Goal: Task Accomplishment & Management: Manage account settings

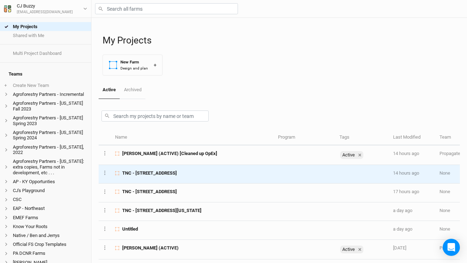
click at [182, 178] on td "TNC - 2456 Crane Lane Watertown, NY" at bounding box center [192, 174] width 162 height 19
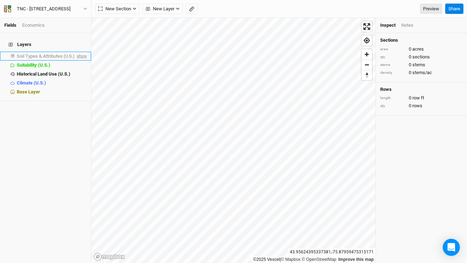
click at [78, 52] on span "show" at bounding box center [80, 56] width 11 height 9
click at [68, 54] on span "Soil Types & Attributes (U.S.)" at bounding box center [47, 56] width 60 height 5
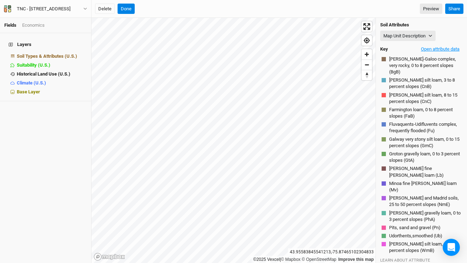
click at [436, 48] on button "Open attribute data" at bounding box center [439, 49] width 45 height 11
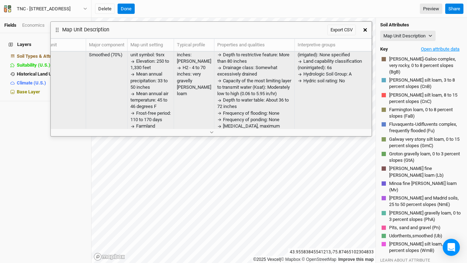
scroll to position [10, 14]
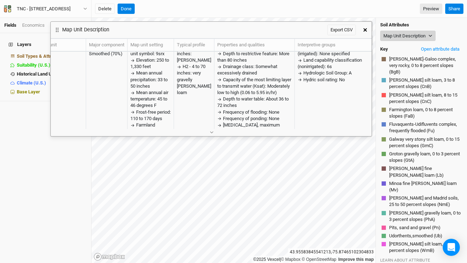
click at [417, 39] on button "Map Unit Description" at bounding box center [407, 36] width 55 height 11
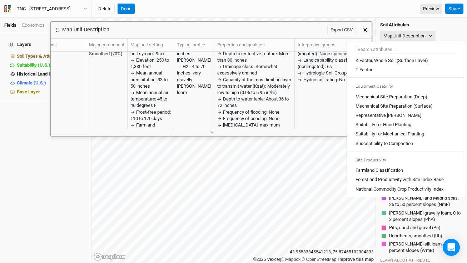
scroll to position [395, 0]
click at [397, 144] on Compaction "Susceptibility to Compaction" at bounding box center [383, 144] width 57 height 6
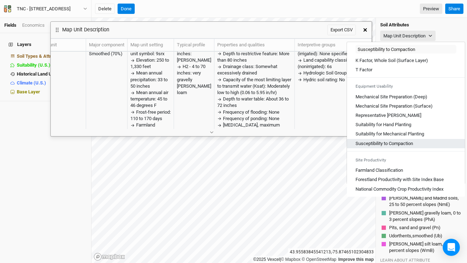
scroll to position [0, 0]
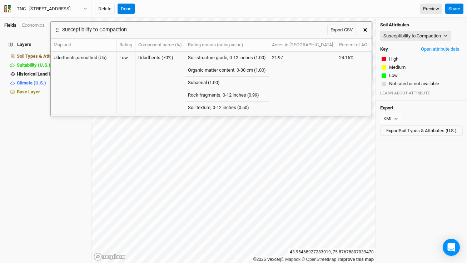
click at [366, 32] on button "button" at bounding box center [364, 30] width 13 height 13
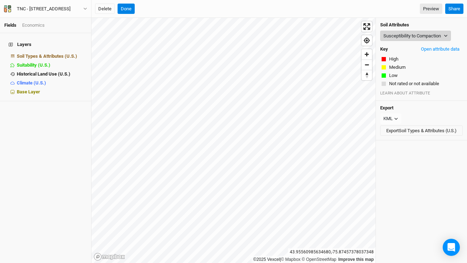
click at [422, 35] on button "Susceptibility to Compaction" at bounding box center [415, 36] width 71 height 11
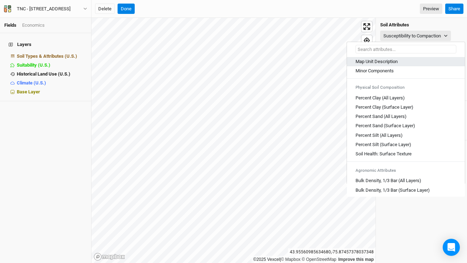
click at [414, 64] on div "Map Unit Description" at bounding box center [405, 62] width 101 height 6
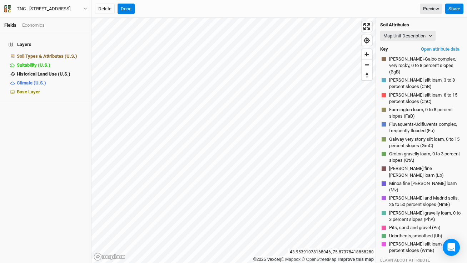
click at [394, 233] on button "Udorthents,smoothed (Ub)" at bounding box center [415, 236] width 54 height 7
click at [395, 233] on button "Udorthents,smoothed (Ub)" at bounding box center [415, 236] width 54 height 7
click at [401, 233] on button "Udorthents,smoothed (Ub)" at bounding box center [415, 236] width 54 height 7
click at [403, 233] on button "Udorthents,smoothed (Ub)" at bounding box center [415, 236] width 54 height 7
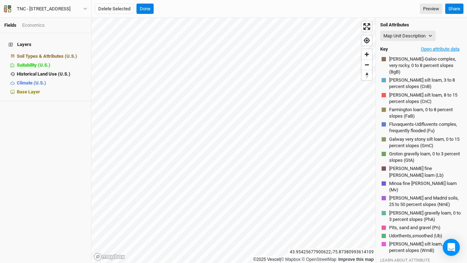
click at [428, 52] on button "Open attribute data" at bounding box center [439, 49] width 45 height 11
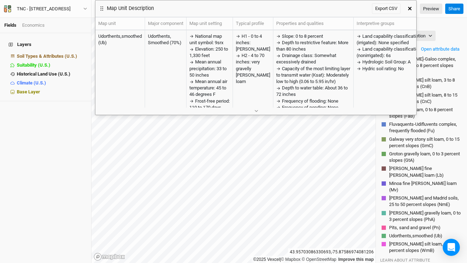
drag, startPoint x: 282, startPoint y: 29, endPoint x: 327, endPoint y: 6, distance: 50.0
click at [327, 6] on div "Map Unit Description Export CSV" at bounding box center [249, 8] width 308 height 16
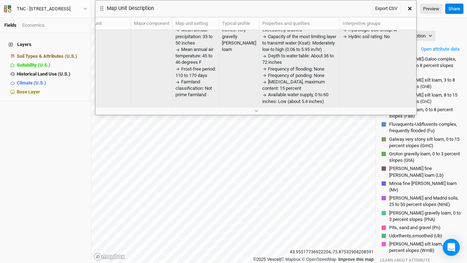
scroll to position [0, 14]
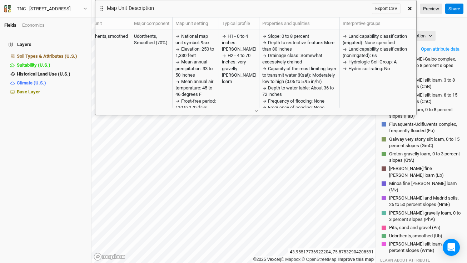
click at [410, 10] on button "button" at bounding box center [409, 8] width 13 height 13
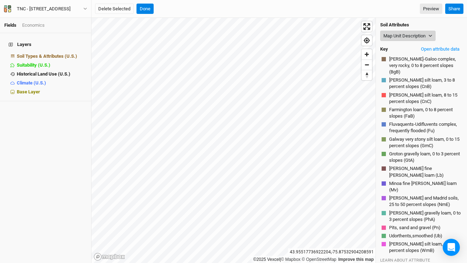
click at [409, 32] on button "Map Unit Description" at bounding box center [407, 36] width 55 height 11
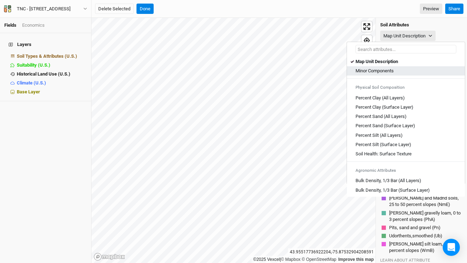
click at [391, 69] on Components "Minor Components" at bounding box center [374, 71] width 38 height 6
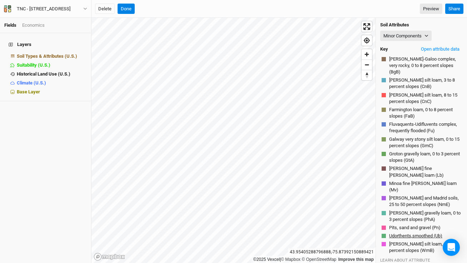
click at [399, 233] on button "Udorthents,smoothed (Ub)" at bounding box center [415, 236] width 54 height 7
click at [442, 50] on button "Open attribute data" at bounding box center [439, 49] width 45 height 11
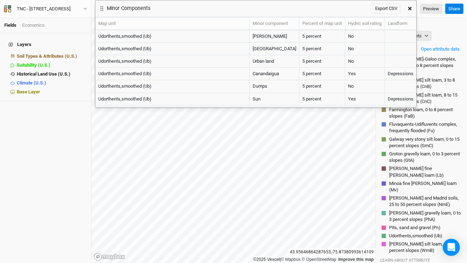
click at [409, 7] on icon "button" at bounding box center [410, 9] width 4 height 4
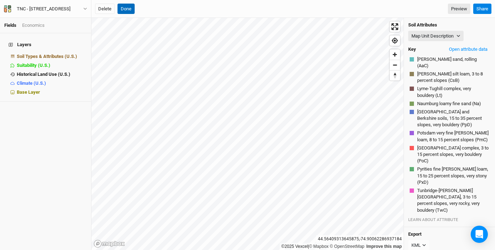
click at [124, 9] on button "Done" at bounding box center [125, 9] width 17 height 11
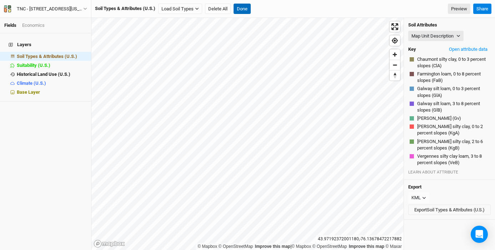
click at [243, 10] on button "Done" at bounding box center [241, 9] width 17 height 11
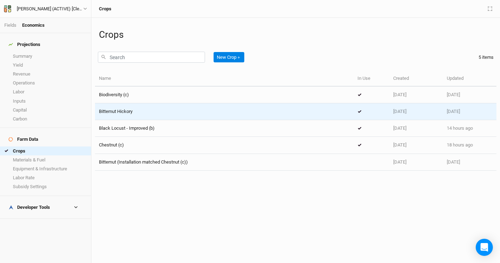
click at [170, 114] on div "Bitternut Hickory" at bounding box center [224, 112] width 251 height 6
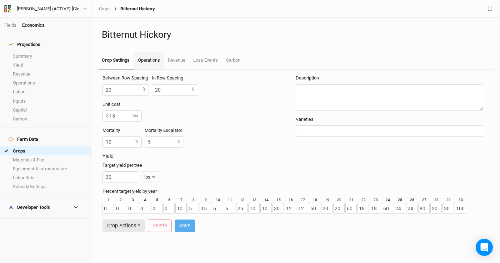
click at [151, 59] on link "Operations" at bounding box center [148, 61] width 30 height 18
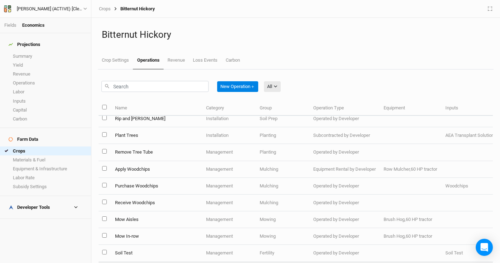
scroll to position [0, 0]
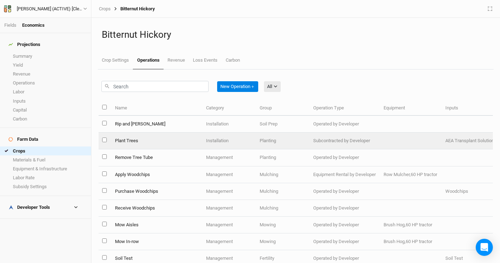
click at [184, 144] on td "Plant Trees" at bounding box center [156, 141] width 91 height 17
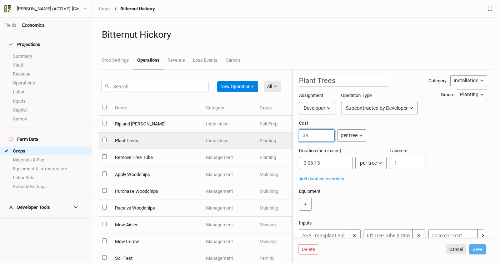
click at [325, 137] on input "9" at bounding box center [317, 136] width 36 height 12
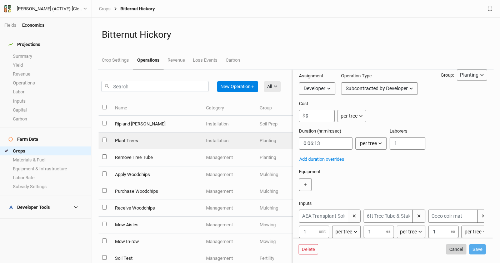
click at [453, 251] on button "Cancel" at bounding box center [456, 250] width 20 height 11
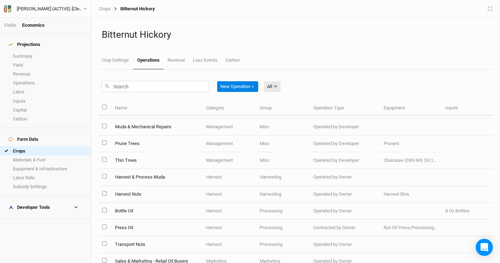
scroll to position [190, 0]
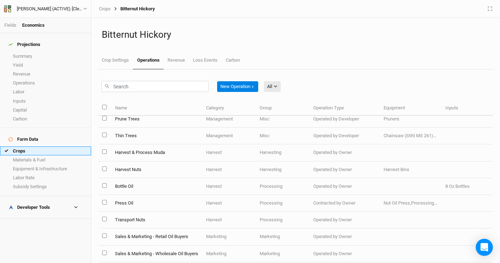
click at [44, 147] on link "Crops" at bounding box center [45, 151] width 91 height 9
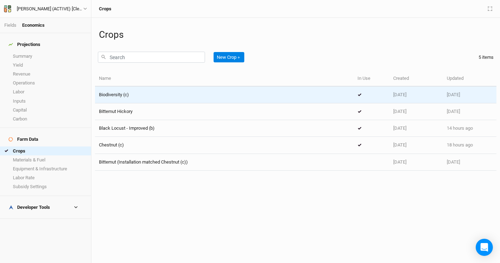
click at [196, 96] on div "Biodiversity (c)" at bounding box center [224, 95] width 251 height 6
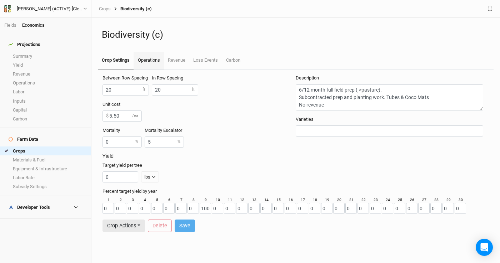
click at [152, 61] on link "Operations" at bounding box center [148, 61] width 30 height 18
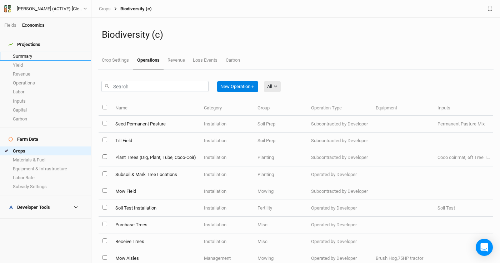
click at [49, 52] on link "Summary" at bounding box center [45, 56] width 91 height 9
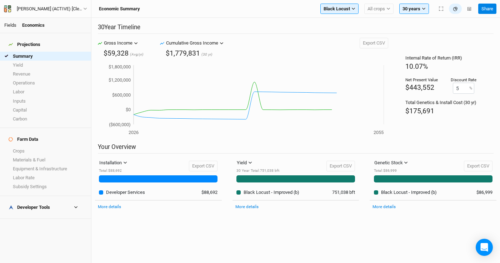
click at [8, 22] on link "Fields" at bounding box center [10, 24] width 12 height 5
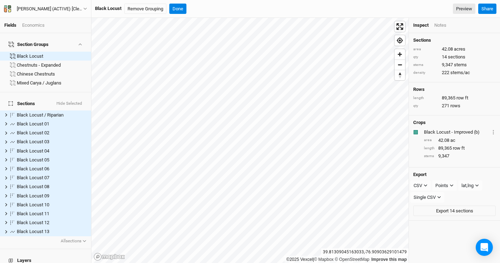
scroll to position [75, 0]
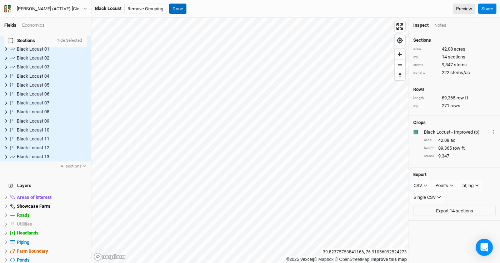
click at [183, 7] on button "Done" at bounding box center [177, 9] width 17 height 11
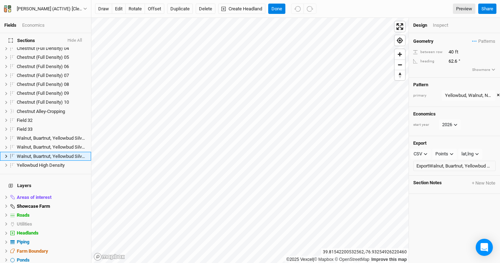
scroll to position [228, 0]
click at [277, 7] on button "Done" at bounding box center [276, 9] width 17 height 11
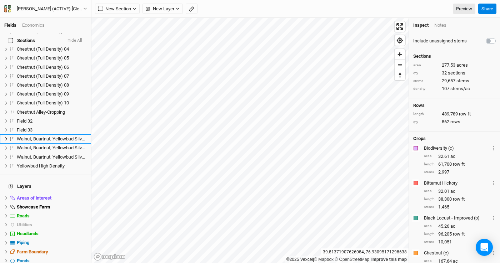
scroll to position [210, 0]
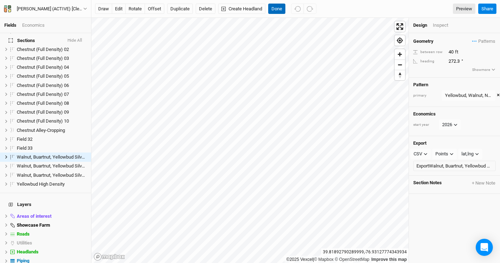
click at [277, 8] on button "Done" at bounding box center [276, 9] width 17 height 11
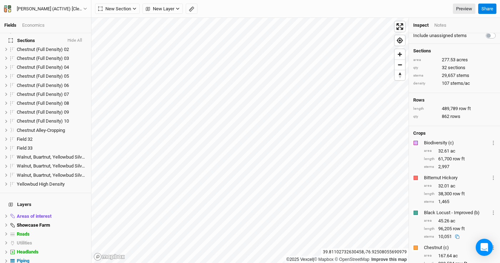
scroll to position [1, 0]
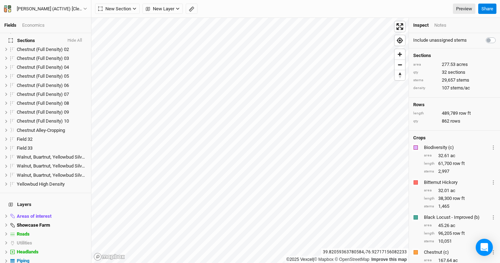
click at [36, 24] on div "Economics" at bounding box center [33, 25] width 22 height 6
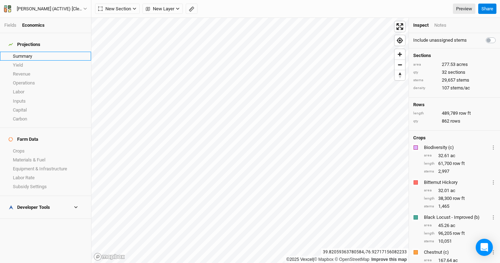
click at [35, 52] on link "Summary" at bounding box center [45, 56] width 91 height 9
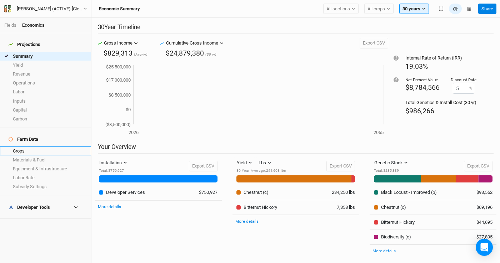
click at [28, 147] on link "Crops" at bounding box center [45, 151] width 91 height 9
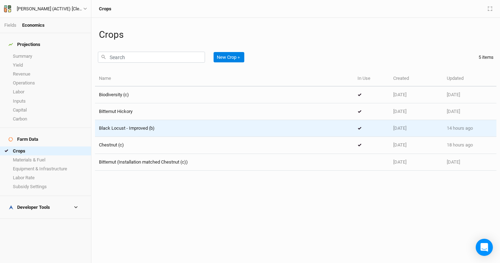
click at [170, 130] on div "Black Locust - Improved (b)" at bounding box center [224, 128] width 251 height 6
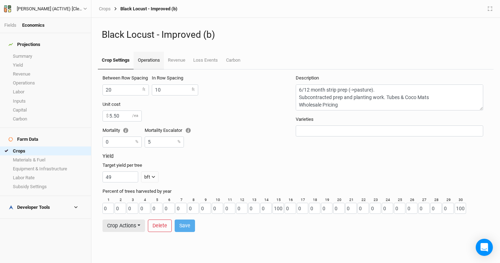
click at [152, 63] on link "Operations" at bounding box center [148, 61] width 30 height 18
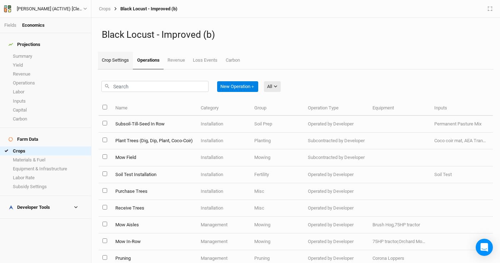
click at [120, 61] on link "Crop Settings" at bounding box center [115, 61] width 35 height 18
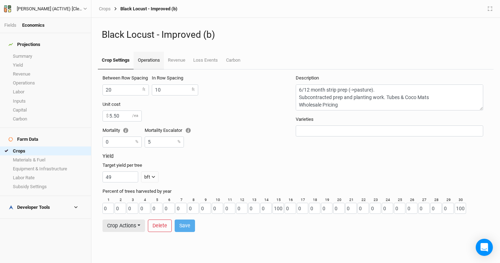
click at [146, 60] on link "Operations" at bounding box center [148, 61] width 30 height 18
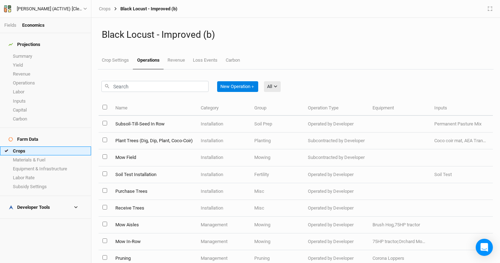
click at [40, 147] on link "Crops" at bounding box center [45, 151] width 91 height 9
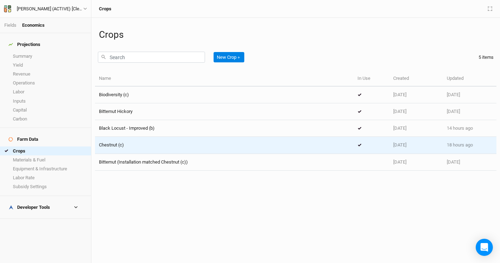
click at [166, 143] on div "Chestnut (c)" at bounding box center [224, 145] width 251 height 6
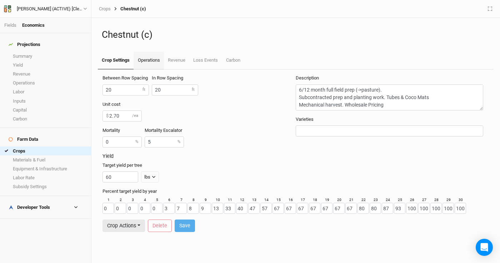
click at [147, 62] on link "Operations" at bounding box center [148, 61] width 30 height 18
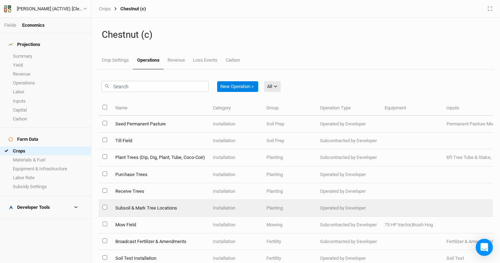
click at [159, 208] on td "Subsoil & Mark Tree Locations" at bounding box center [159, 208] width 97 height 17
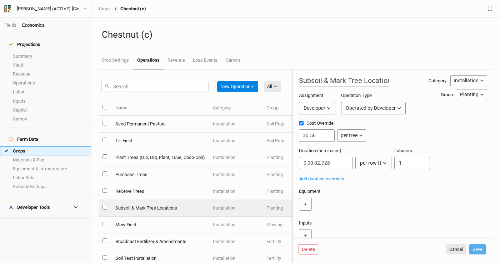
click at [42, 147] on link "Crops" at bounding box center [45, 151] width 91 height 9
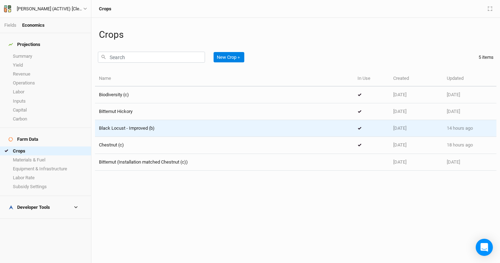
click at [138, 128] on span "Black Locust - Improved (b)" at bounding box center [127, 128] width 56 height 5
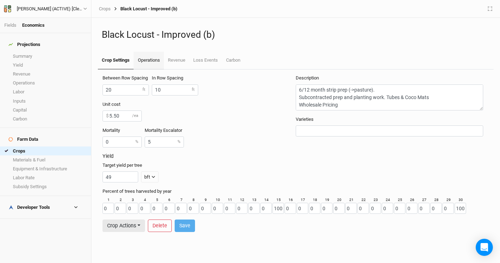
click at [145, 59] on link "Operations" at bounding box center [148, 61] width 30 height 18
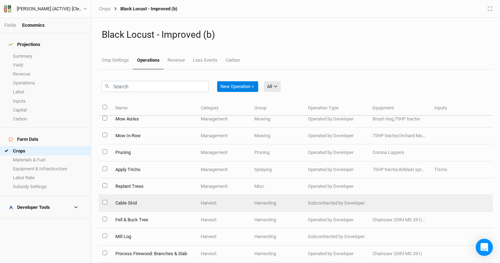
scroll to position [111, 0]
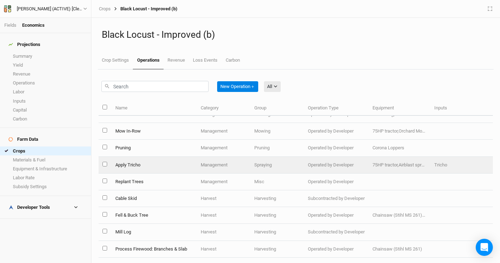
click at [172, 165] on td "Apply Tricho" at bounding box center [153, 165] width 85 height 17
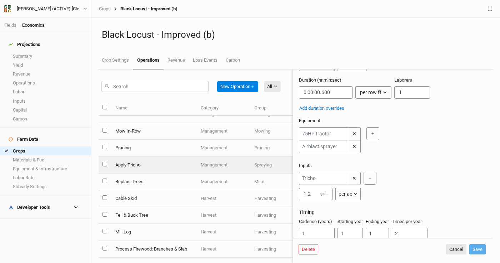
scroll to position [90, 0]
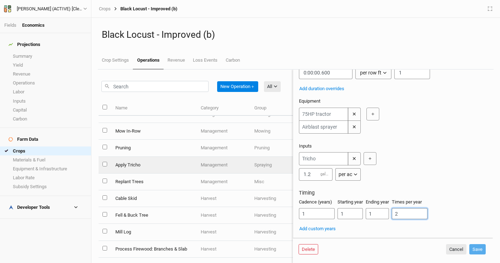
click at [407, 215] on input "2" at bounding box center [410, 213] width 36 height 11
drag, startPoint x: 382, startPoint y: 214, endPoint x: 369, endPoint y: 214, distance: 12.8
click at [369, 214] on input "1" at bounding box center [377, 213] width 23 height 11
type input "2"
click at [480, 249] on button "Save" at bounding box center [477, 250] width 16 height 11
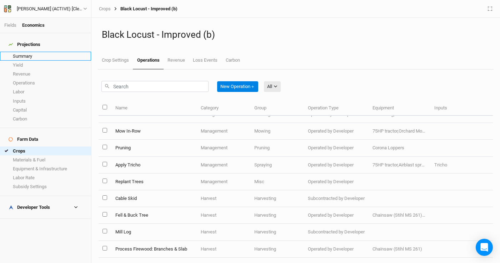
click at [51, 54] on link "Summary" at bounding box center [45, 56] width 91 height 9
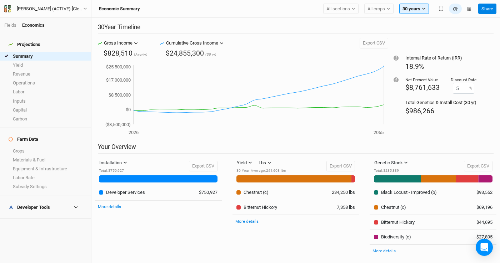
click at [12, 28] on li "Fields" at bounding box center [13, 25] width 18 height 6
click at [27, 79] on link "Operations" at bounding box center [45, 83] width 91 height 9
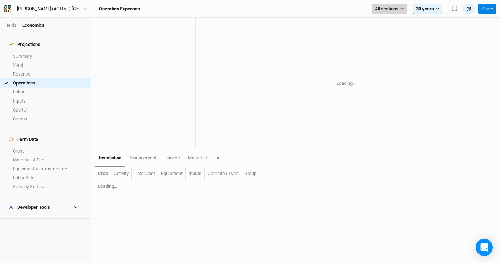
click at [396, 6] on span "All sections" at bounding box center [387, 8] width 24 height 7
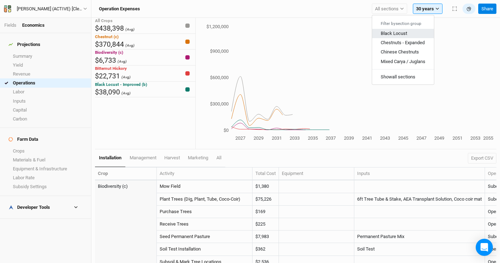
click at [390, 34] on span "Black Locust" at bounding box center [393, 33] width 26 height 5
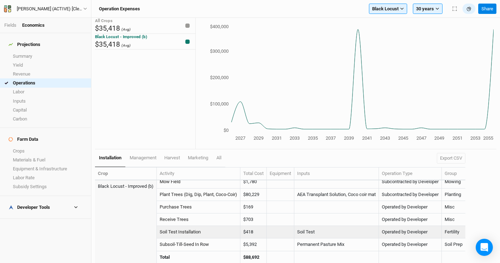
scroll to position [5, 0]
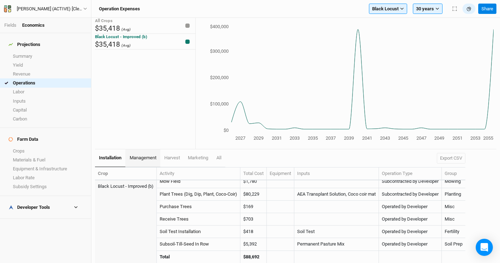
click at [139, 156] on span "management" at bounding box center [143, 157] width 27 height 5
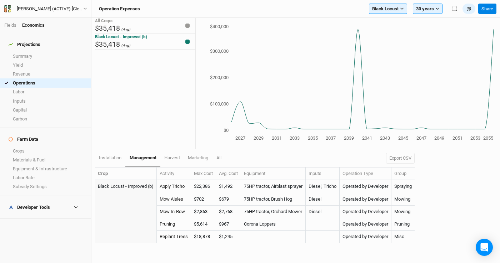
click at [36, 205] on div "Developer Tools" at bounding box center [29, 208] width 41 height 6
click at [40, 224] on link "Operations Cost Basis" at bounding box center [45, 228] width 91 height 9
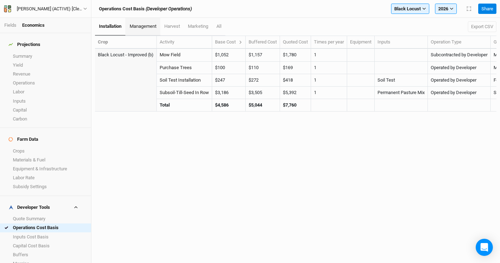
click at [151, 28] on span "management" at bounding box center [143, 26] width 27 height 5
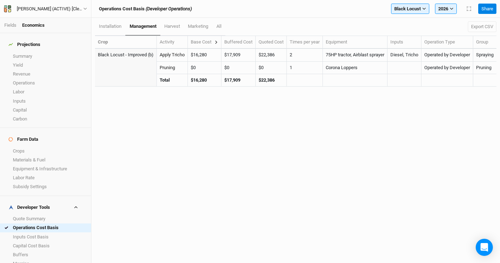
click at [217, 41] on icon at bounding box center [216, 42] width 2 height 3
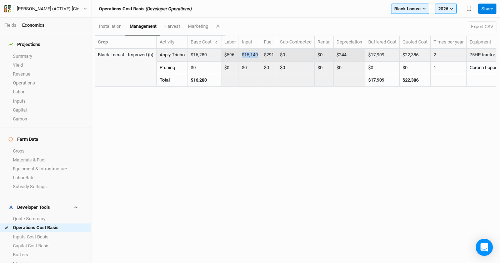
drag, startPoint x: 260, startPoint y: 55, endPoint x: 245, endPoint y: 55, distance: 15.4
click at [245, 55] on td "$15,149" at bounding box center [250, 55] width 22 height 12
click at [249, 56] on td "$15,149" at bounding box center [250, 55] width 22 height 12
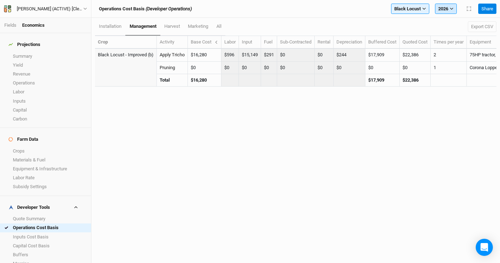
click at [438, 6] on button "2026" at bounding box center [446, 9] width 22 height 11
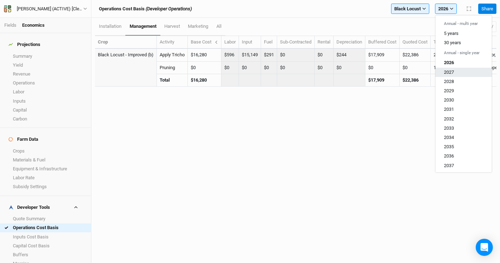
click at [444, 70] on span "2027" at bounding box center [449, 71] width 10 height 5
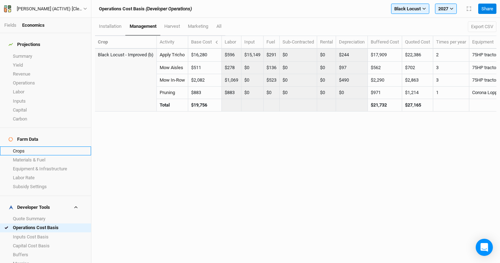
click at [30, 147] on link "Crops" at bounding box center [45, 151] width 91 height 9
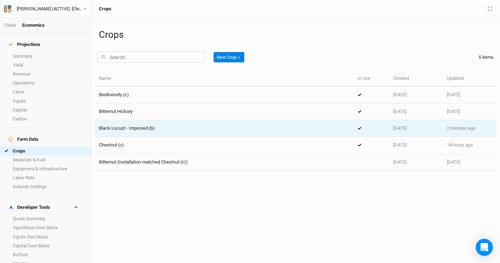
click at [154, 126] on span "Black Locust - Improved (b)" at bounding box center [127, 128] width 56 height 5
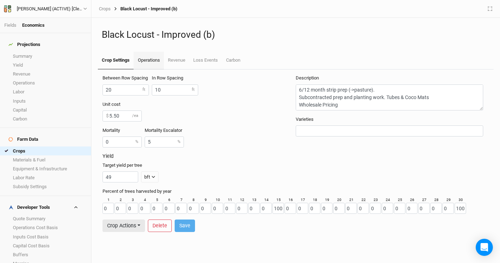
click at [146, 64] on link "Operations" at bounding box center [148, 61] width 30 height 18
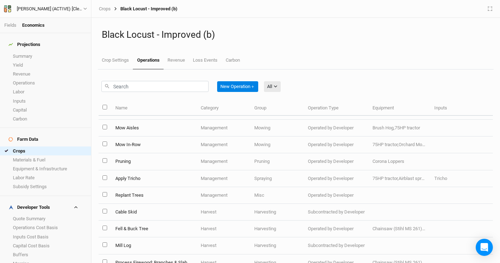
scroll to position [102, 0]
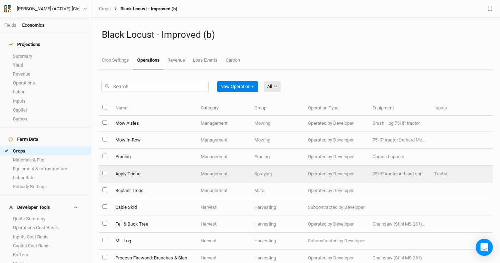
click at [164, 176] on td "Apply Tricho" at bounding box center [153, 174] width 85 height 17
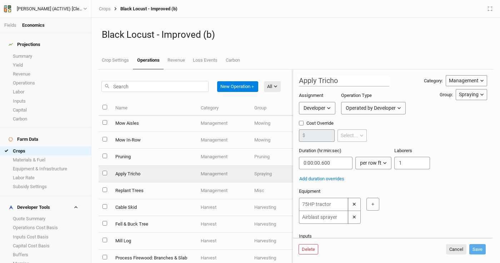
scroll to position [90, 0]
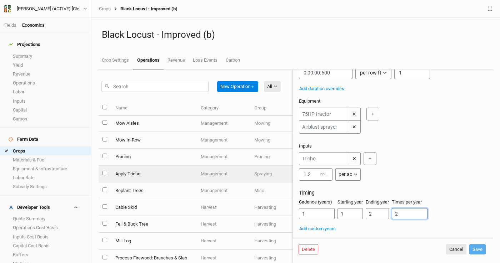
drag, startPoint x: 401, startPoint y: 213, endPoint x: 392, endPoint y: 212, distance: 9.7
click at [392, 212] on div "Cadence (years) 1 Starting year 1 Ending year 2 Times per year 2" at bounding box center [393, 212] width 188 height 26
type input "1"
click at [478, 249] on button "Save" at bounding box center [477, 250] width 16 height 11
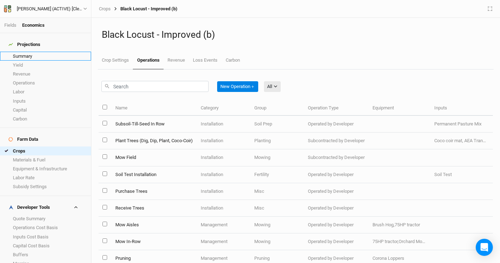
click at [40, 53] on link "Summary" at bounding box center [45, 56] width 91 height 9
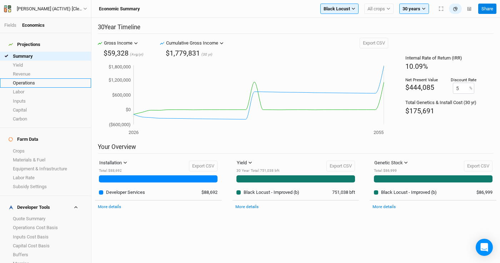
click at [35, 79] on link "Operations" at bounding box center [45, 83] width 91 height 9
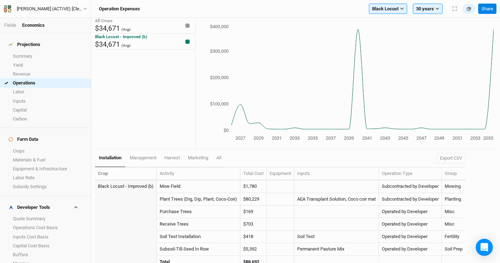
scroll to position [5, 0]
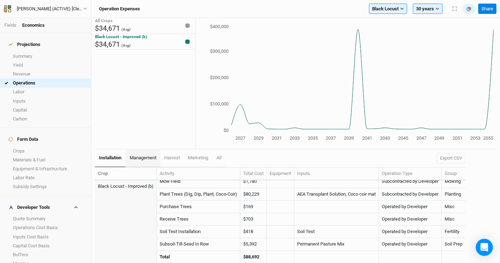
click at [135, 156] on span "management" at bounding box center [143, 157] width 27 height 5
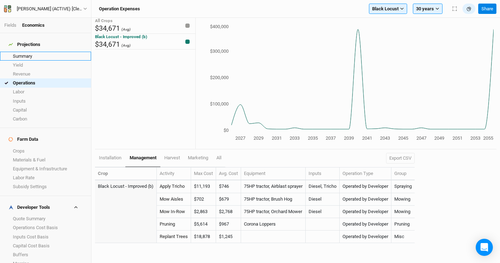
click at [37, 55] on link "Summary" at bounding box center [45, 56] width 91 height 9
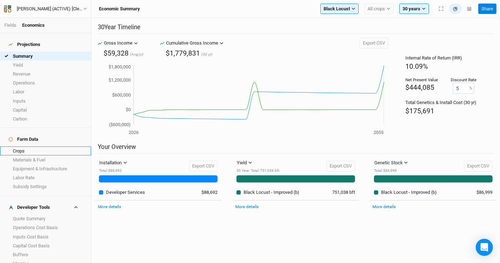
click at [35, 147] on link "Crops" at bounding box center [45, 151] width 91 height 9
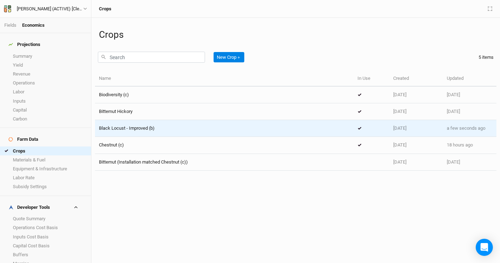
click at [150, 129] on span "Black Locust - Improved (b)" at bounding box center [127, 128] width 56 height 5
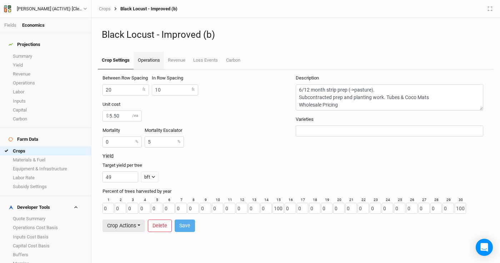
click at [142, 58] on link "Operations" at bounding box center [148, 61] width 30 height 18
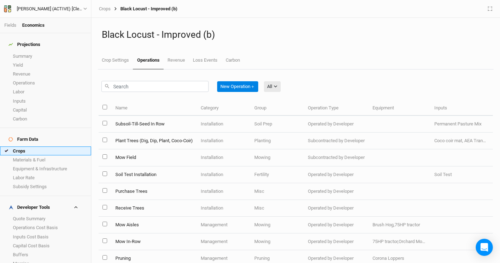
click at [44, 147] on link "Crops" at bounding box center [45, 151] width 91 height 9
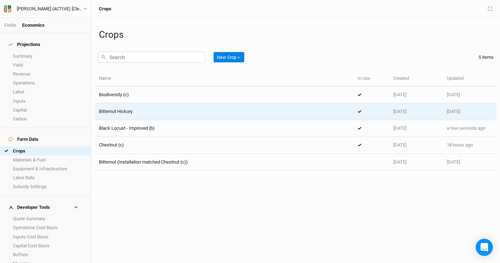
click at [147, 109] on div "Bitternut Hickory" at bounding box center [224, 112] width 251 height 6
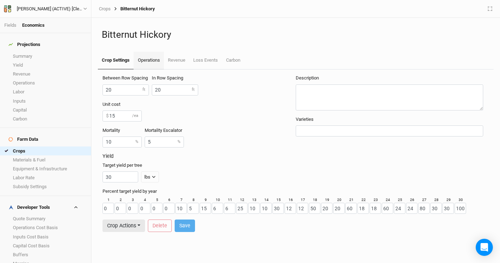
click at [155, 57] on link "Operations" at bounding box center [148, 61] width 30 height 18
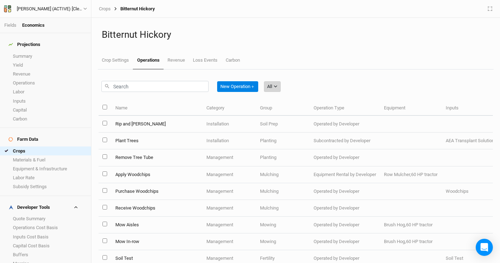
click at [278, 82] on button "All" at bounding box center [272, 86] width 17 height 11
click at [281, 121] on span "Installation" at bounding box center [288, 124] width 28 height 8
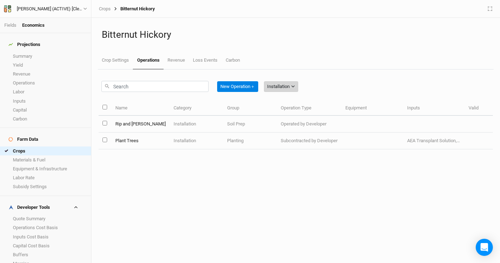
click at [289, 85] on div "Installation" at bounding box center [278, 86] width 22 height 7
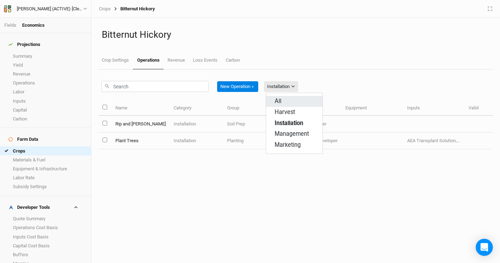
click at [284, 104] on button "All" at bounding box center [294, 101] width 56 height 11
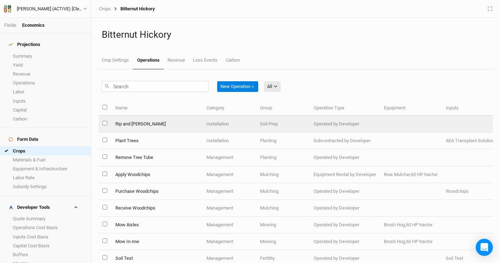
click at [140, 124] on td "Rip and Mark" at bounding box center [156, 124] width 91 height 17
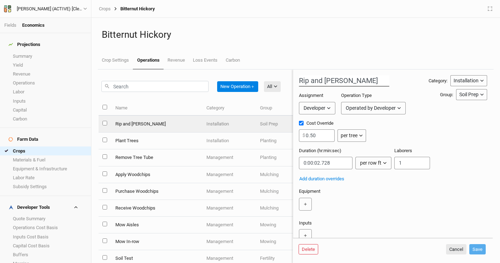
click at [318, 82] on input "Rip and Mark" at bounding box center [344, 80] width 90 height 11
type input "Subsoil-Till-Seed In Row"
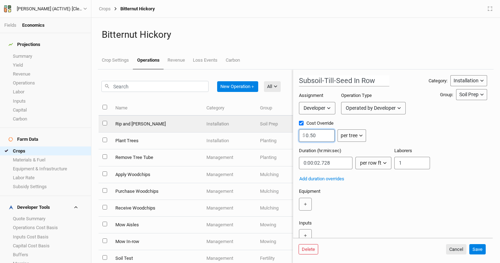
scroll to position [0, 0]
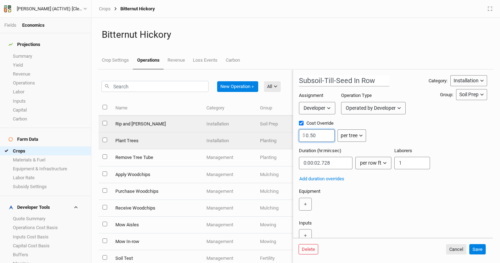
drag, startPoint x: 319, startPoint y: 137, endPoint x: 292, endPoint y: 137, distance: 26.8
click at [292, 137] on div "New Operation ＋ All All Harvest Installation Management Marketing Name Category…" at bounding box center [296, 167] width 394 height 194
paste input "016"
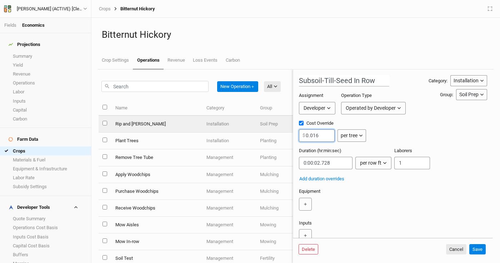
type input "0.016"
click at [355, 143] on div "Cost Override 0.016 $ per tree per ac per tree per row ft per lbs per event" at bounding box center [393, 133] width 188 height 27
click at [357, 137] on div "per tree" at bounding box center [349, 135] width 17 height 7
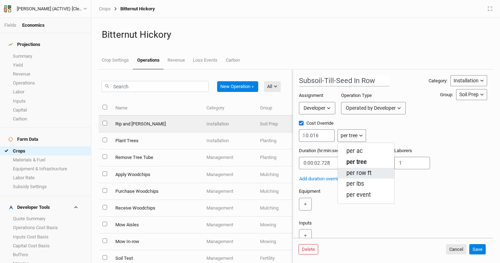
click at [357, 174] on span "per row ft" at bounding box center [358, 174] width 25 height 8
drag, startPoint x: 338, startPoint y: 165, endPoint x: 271, endPoint y: 156, distance: 67.3
click at [271, 156] on div "New Operation ＋ All All Harvest Installation Management Marketing Name Category…" at bounding box center [296, 167] width 394 height 194
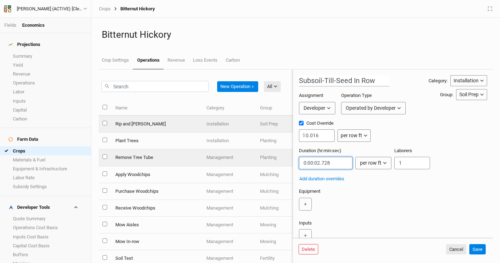
paste input "0:00:00.682"
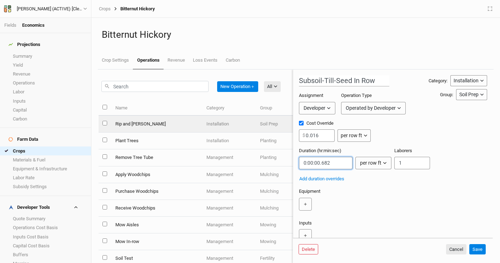
type input "0:00:00.682"
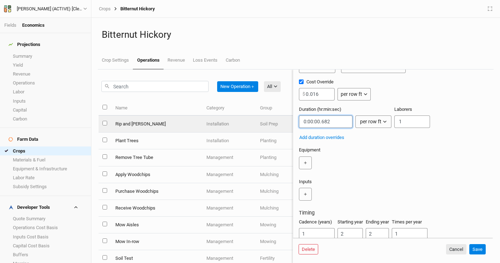
scroll to position [61, 0]
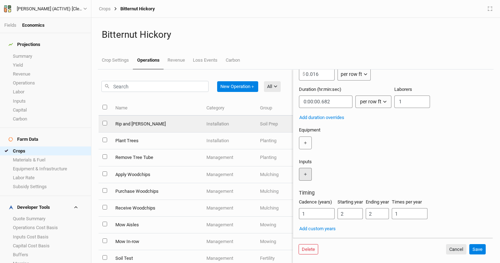
click at [309, 172] on button "＋" at bounding box center [305, 174] width 13 height 13
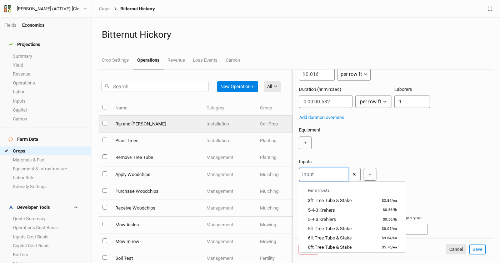
click at [326, 175] on input "text" at bounding box center [323, 174] width 49 height 13
type input "per"
type input "permanent Pasture Mix"
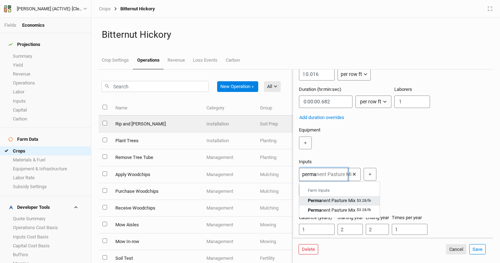
click at [326, 200] on div "Perma nent Pasture Mix" at bounding box center [331, 201] width 47 height 6
type input "Permanent Pasture Mix"
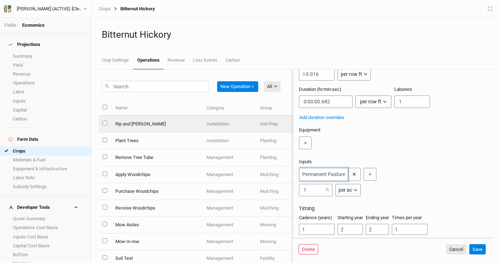
type input "Permanent Pasture Mix"
click at [354, 191] on icon "button" at bounding box center [355, 190] width 4 height 4
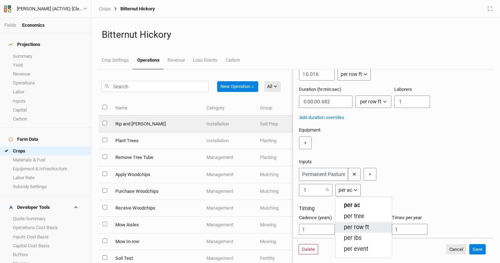
click at [360, 225] on span "per row ft" at bounding box center [356, 228] width 25 height 8
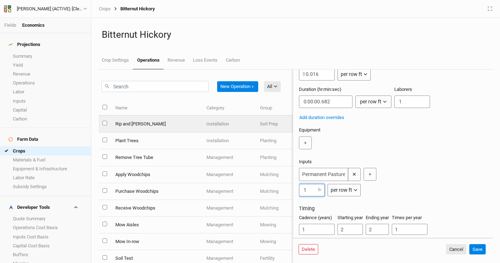
drag, startPoint x: 311, startPoint y: 190, endPoint x: 284, endPoint y: 189, distance: 26.5
click at [284, 189] on div "New Operation ＋ All All Harvest Installation Management Marketing Name Category…" at bounding box center [296, 167] width 394 height 194
paste input "0.006"
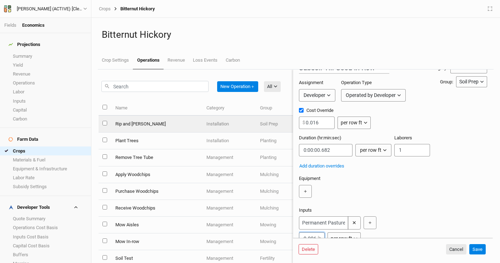
scroll to position [77, 0]
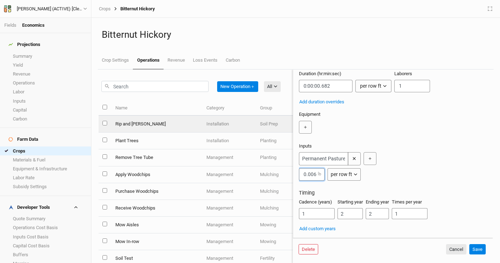
type input "0.006"
click at [322, 228] on button "Add custom years" at bounding box center [317, 229] width 37 height 8
click at [348, 217] on input "2" at bounding box center [349, 213] width 25 height 11
click at [376, 212] on div "Cadence (years) 1 Starting year Ending year 2 Times per year 1" at bounding box center [393, 212] width 188 height 26
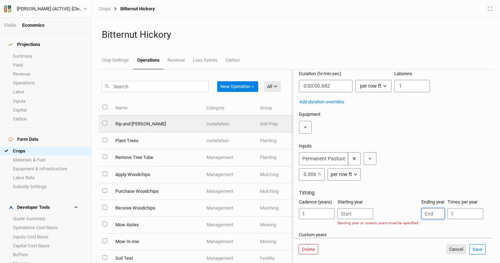
scroll to position [98, 0]
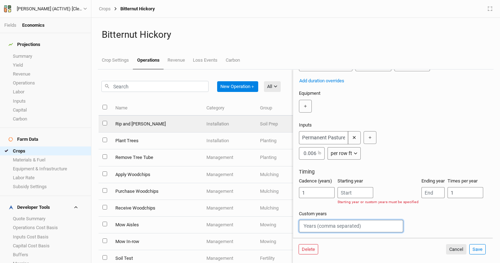
click at [352, 225] on input "text" at bounding box center [351, 226] width 104 height 12
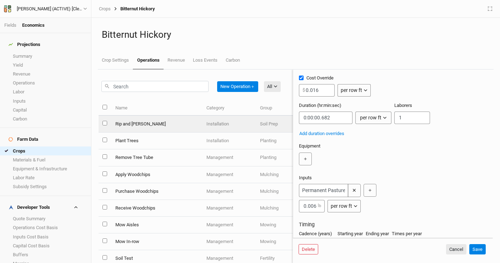
scroll to position [0, 0]
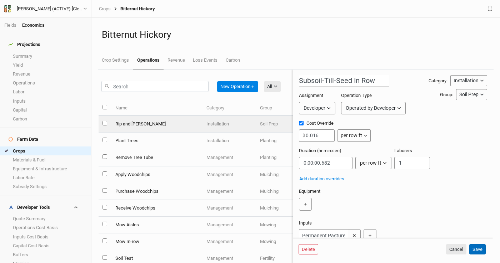
type input "1"
click at [480, 250] on button "Save" at bounding box center [477, 250] width 16 height 11
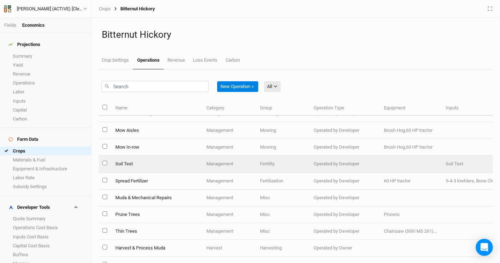
scroll to position [8, 0]
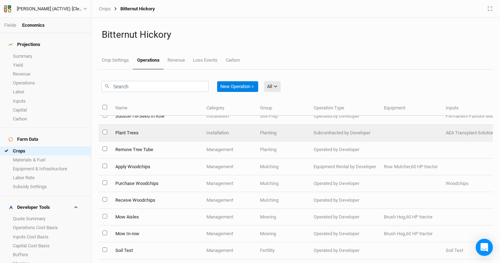
click at [166, 135] on td "Plant Trees" at bounding box center [156, 133] width 91 height 17
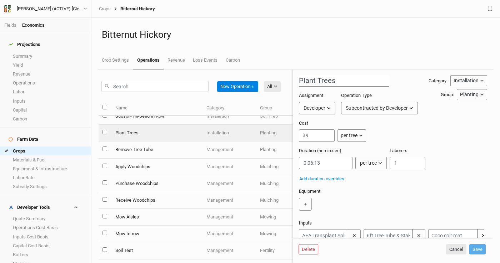
drag, startPoint x: 344, startPoint y: 81, endPoint x: 288, endPoint y: 76, distance: 55.9
click at [288, 76] on div "New Operation ＋ All All Harvest Installation Management Marketing Name Category…" at bounding box center [296, 167] width 394 height 194
paste input "(Dip, Dig, Plant, Tube, Coco-Coir)"
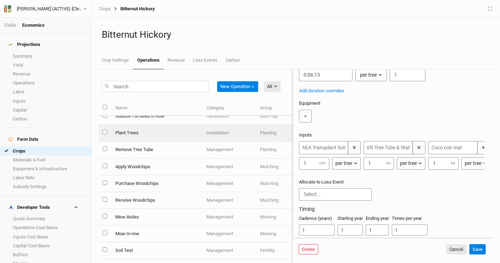
scroll to position [105, 0]
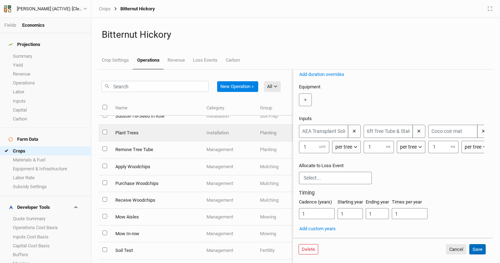
type input "Plant Trees (Dip, Dig, Plant, Tube, Coco-Coir)"
click at [481, 248] on button "Save" at bounding box center [477, 250] width 16 height 11
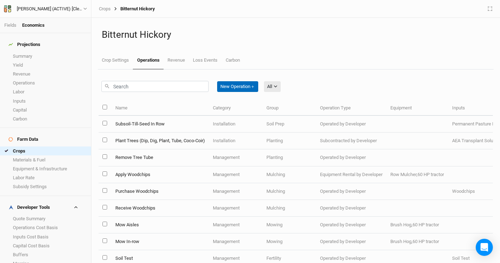
click at [246, 86] on button "New Operation ＋" at bounding box center [237, 86] width 41 height 11
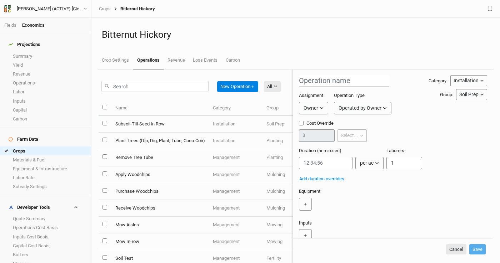
click at [474, 94] on div "Soil Prep" at bounding box center [468, 94] width 19 height 7
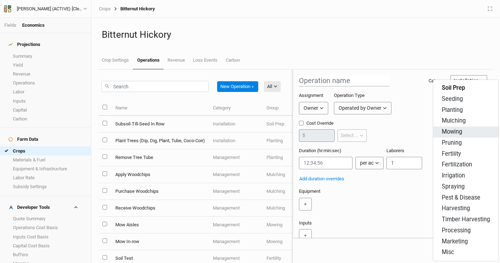
click at [463, 133] on button "Mowing" at bounding box center [465, 132] width 65 height 11
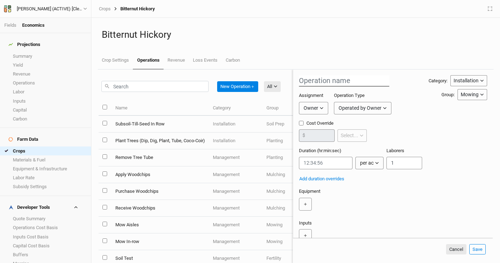
click at [321, 77] on input "text" at bounding box center [344, 80] width 90 height 11
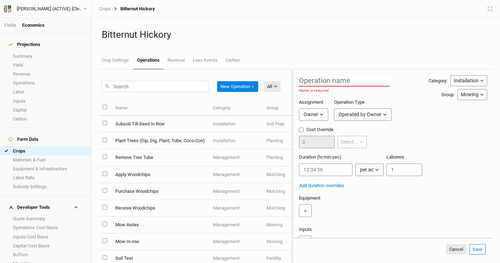
paste input "Mow Field"
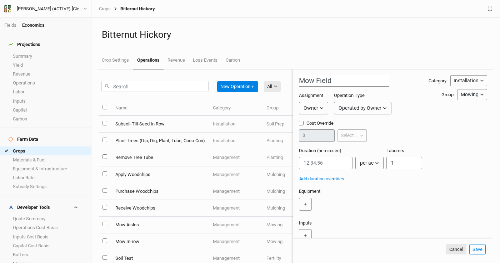
type input "Mow Field"
click at [321, 106] on button "Owner" at bounding box center [313, 108] width 29 height 12
click at [321, 134] on span "Developer" at bounding box center [321, 135] width 26 height 8
click at [389, 110] on div "Operated by Developer" at bounding box center [371, 108] width 50 height 7
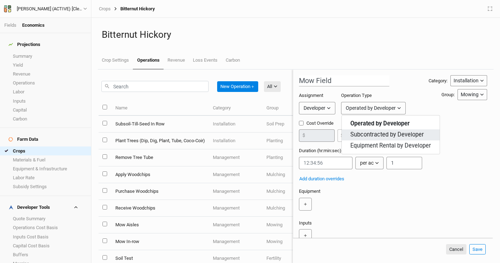
click at [420, 133] on span "Subcontracted by Developer" at bounding box center [387, 135] width 74 height 8
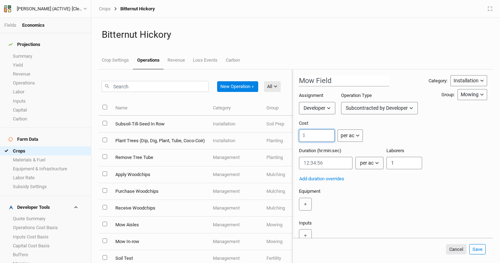
click at [322, 138] on input "number" at bounding box center [317, 136] width 36 height 12
type input "25"
click at [333, 164] on input "string" at bounding box center [326, 163] width 54 height 12
paste input "0:12:22.500"
type input "0:12:22.500"
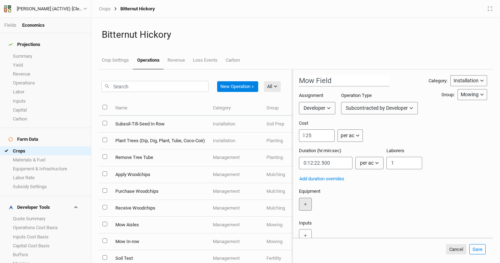
click at [307, 200] on button "＋" at bounding box center [305, 204] width 13 height 13
click at [330, 207] on input "text" at bounding box center [323, 204] width 49 height 13
type input "75"
click at [333, 228] on tractor "75 HP tractor" at bounding box center [320, 229] width 25 height 6
click at [373, 204] on button "＋" at bounding box center [369, 204] width 13 height 13
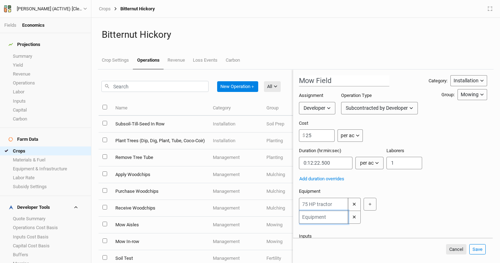
click at [332, 215] on input "text" at bounding box center [323, 217] width 49 height 13
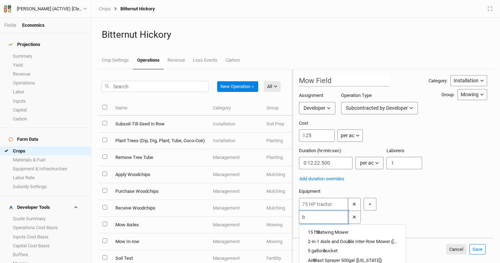
type input "br"
type input "brush Hog"
type input "brush"
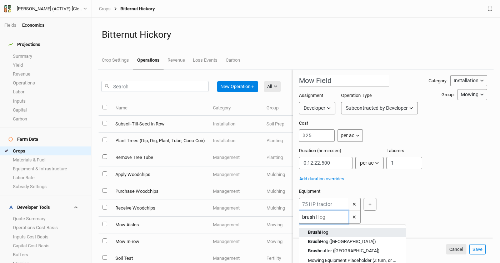
click at [325, 233] on Hog "Brush Hog" at bounding box center [318, 233] width 20 height 6
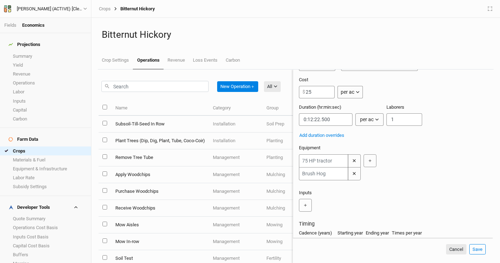
scroll to position [75, 0]
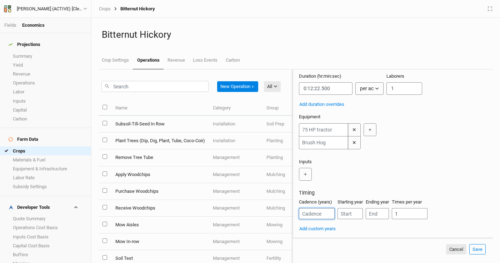
click at [318, 214] on input "number" at bounding box center [317, 213] width 36 height 11
type input "1"
click at [475, 248] on button "Save" at bounding box center [477, 250] width 16 height 11
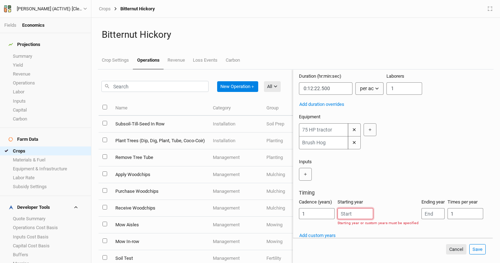
click at [362, 215] on input "number" at bounding box center [355, 213] width 36 height 11
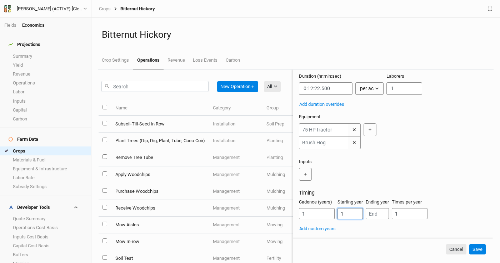
type input "1"
click at [376, 212] on input "number" at bounding box center [377, 213] width 23 height 11
type input "1"
click at [478, 250] on button "Save" at bounding box center [477, 250] width 16 height 11
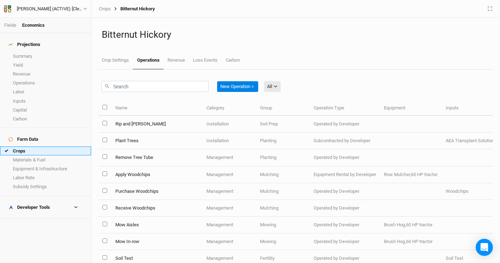
click at [52, 147] on link "Crops" at bounding box center [45, 151] width 91 height 9
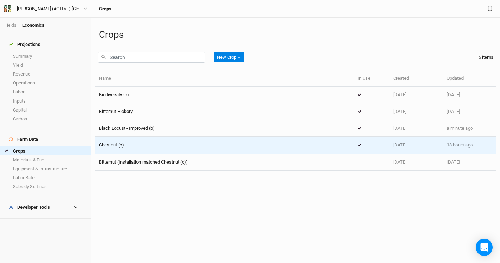
click at [167, 145] on div "Chestnut (c)" at bounding box center [224, 145] width 251 height 6
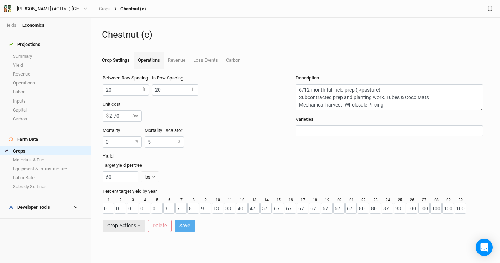
click at [144, 59] on link "Operations" at bounding box center [148, 61] width 30 height 18
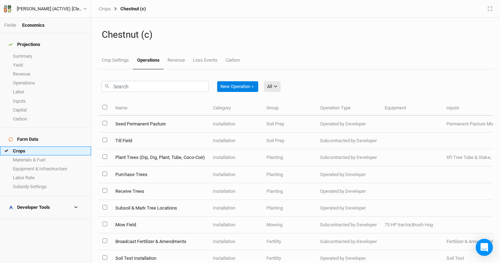
click at [24, 147] on link "Crops" at bounding box center [45, 151] width 91 height 9
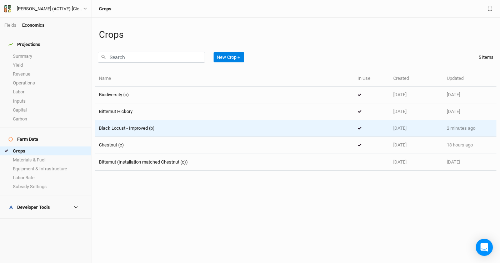
click at [144, 127] on span "Black Locust - Improved (b)" at bounding box center [127, 128] width 56 height 5
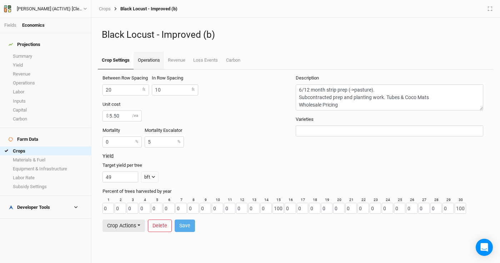
click at [140, 65] on link "Operations" at bounding box center [148, 61] width 30 height 18
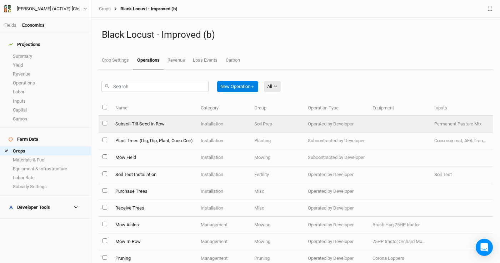
click at [173, 125] on td "Subsoil-Till-Seed In Row" at bounding box center [153, 124] width 85 height 17
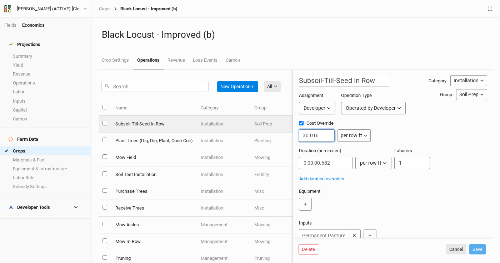
drag, startPoint x: 320, startPoint y: 135, endPoint x: 277, endPoint y: 135, distance: 42.8
click at [277, 135] on div "New Operation ＋ All All Harvest Installation Management Name Category Group Ope…" at bounding box center [296, 167] width 394 height 194
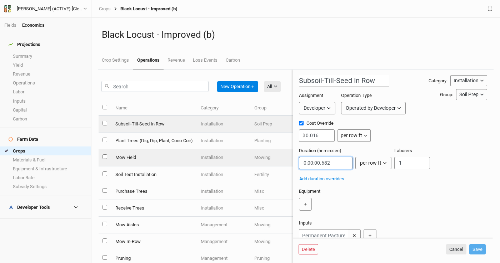
drag, startPoint x: 334, startPoint y: 163, endPoint x: 280, endPoint y: 155, distance: 55.2
click at [280, 155] on div "New Operation ＋ All All Harvest Installation Management Name Category Group Ope…" at bounding box center [296, 167] width 394 height 194
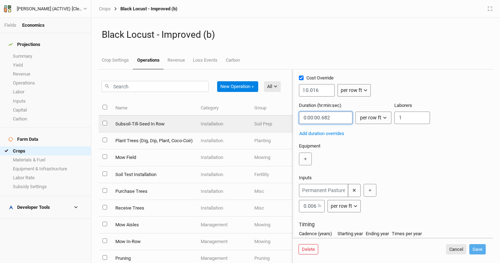
scroll to position [50, 0]
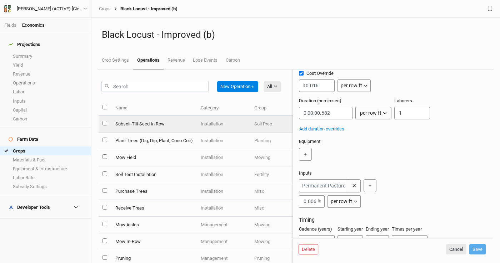
click at [329, 150] on div "＋" at bounding box center [391, 154] width 185 height 13
click at [304, 152] on button "＋" at bounding box center [305, 154] width 13 height 13
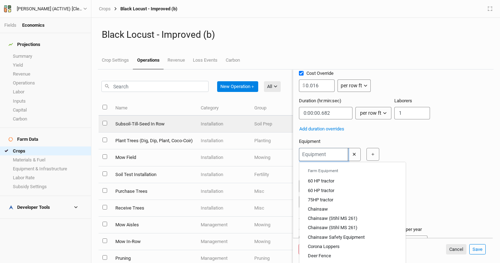
click at [324, 157] on input "text" at bounding box center [323, 154] width 49 height 13
type input "7"
type input "75HP tractor"
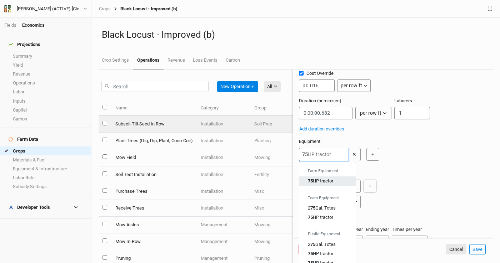
click at [338, 181] on div "75 HP tractor" at bounding box center [327, 181] width 39 height 6
type input "75HP tractor"
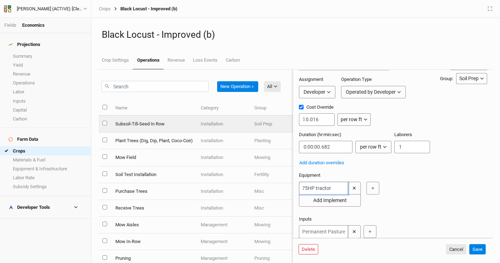
scroll to position [31, 0]
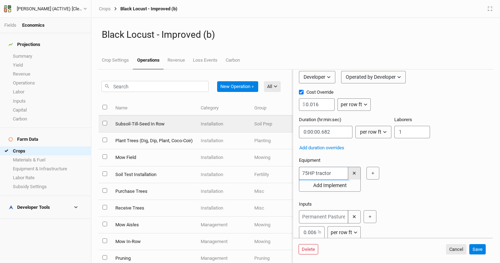
type input "75HP tractor"
click at [357, 173] on button "✕" at bounding box center [354, 173] width 13 height 13
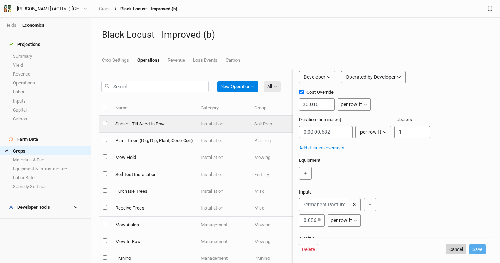
click at [454, 249] on button "Cancel" at bounding box center [456, 250] width 20 height 11
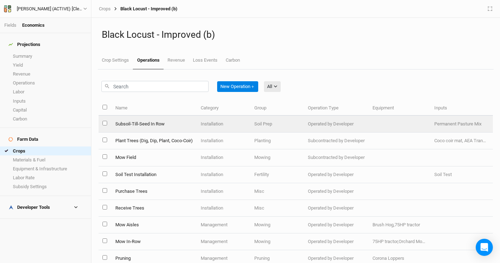
click at [156, 129] on td "Subsoil-Till-Seed In Row" at bounding box center [153, 124] width 85 height 17
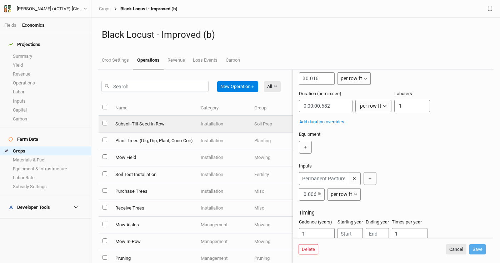
scroll to position [91, 0]
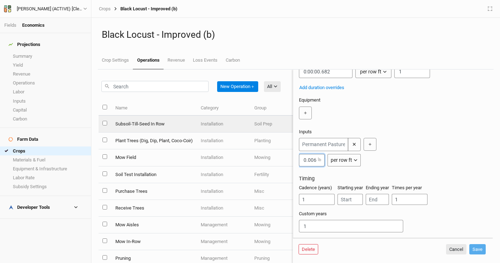
drag, startPoint x: 317, startPoint y: 160, endPoint x: 296, endPoint y: 159, distance: 20.7
click at [296, 160] on form "Subsoil-Till-Seed In Row Category: Installation Installation Management Harvest…" at bounding box center [393, 154] width 200 height 169
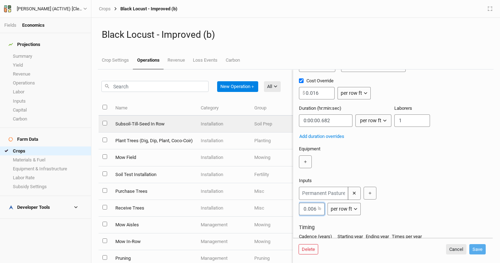
scroll to position [0, 0]
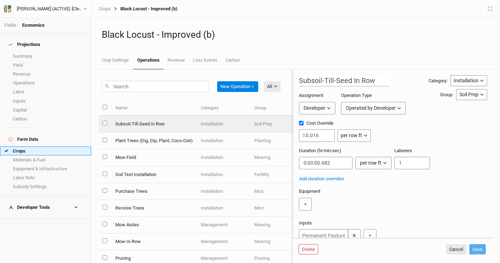
click at [32, 147] on link "Crops" at bounding box center [45, 151] width 91 height 9
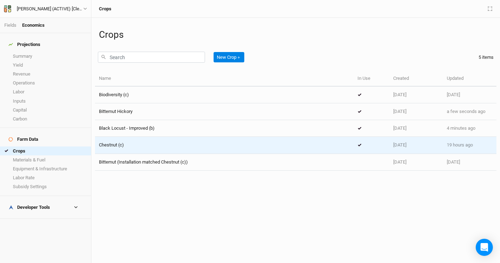
click at [124, 147] on div "Chestnut (c)" at bounding box center [224, 145] width 251 height 6
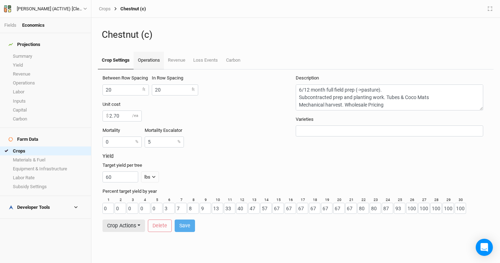
click at [144, 63] on link "Operations" at bounding box center [148, 61] width 30 height 18
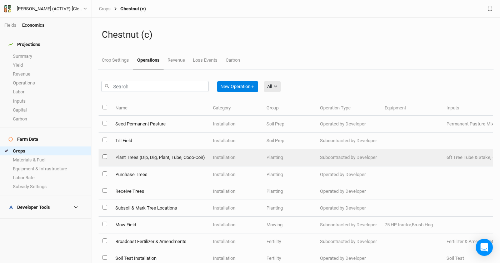
click at [177, 156] on td "Plant Trees (Dip, Dig, Plant, Tube, Coco-Coir)" at bounding box center [159, 158] width 97 height 17
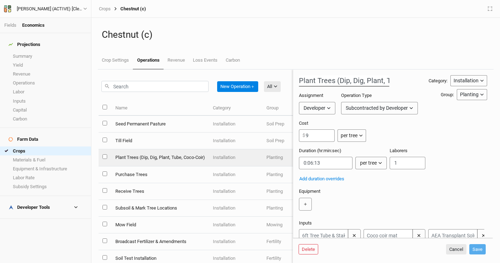
click at [342, 80] on input "Plant Trees (Dip, Dig, Plant, Tube, Coco-Coir)" at bounding box center [344, 80] width 90 height 11
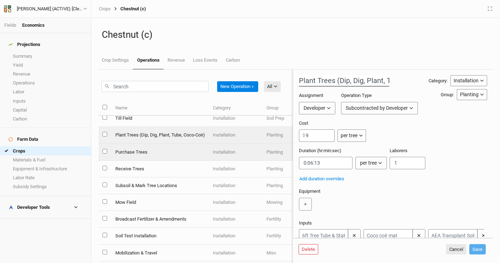
scroll to position [24, 0]
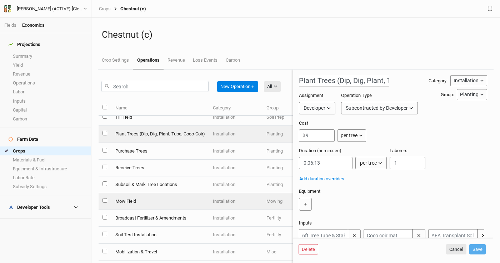
click at [148, 196] on td "Mow Field" at bounding box center [159, 201] width 97 height 17
type input "Mow Field"
type input "25"
type input "0:12:22.500"
type input "1"
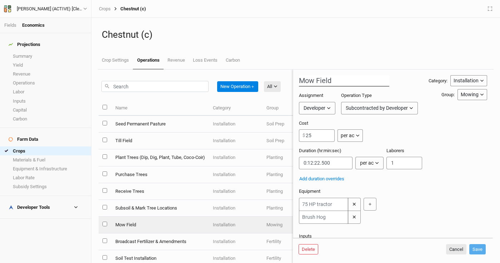
drag, startPoint x: 339, startPoint y: 81, endPoint x: 279, endPoint y: 74, distance: 60.3
click at [279, 74] on div "New Operation ＋ All All Harvest Installation Management Marketing Name Category…" at bounding box center [296, 167] width 394 height 194
drag, startPoint x: 345, startPoint y: 167, endPoint x: 292, endPoint y: 157, distance: 53.3
click at [293, 157] on form "Mow Field Category: Installation Installation Management Harvest Marketing Grou…" at bounding box center [393, 154] width 200 height 169
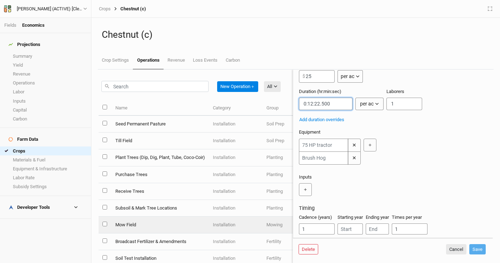
scroll to position [61, 0]
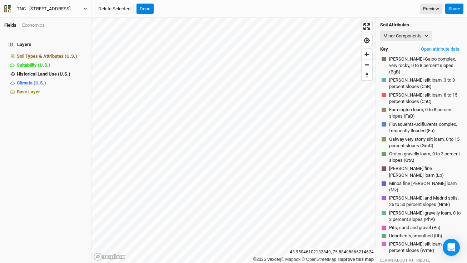
click at [51, 7] on div "TNC - [STREET_ADDRESS]" at bounding box center [44, 8] width 54 height 7
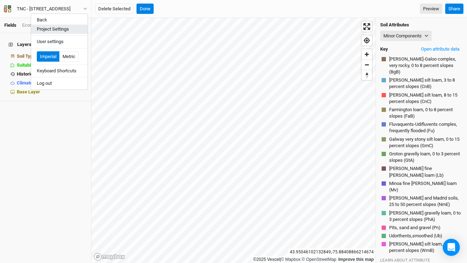
click at [75, 31] on button "Project Settings" at bounding box center [59, 29] width 56 height 9
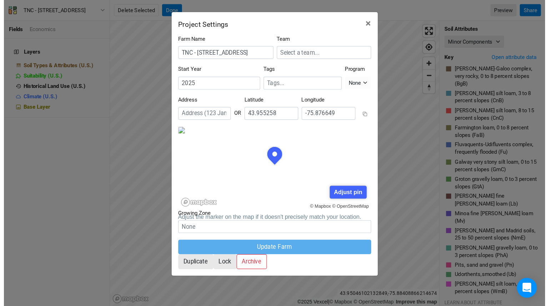
scroll to position [36, 83]
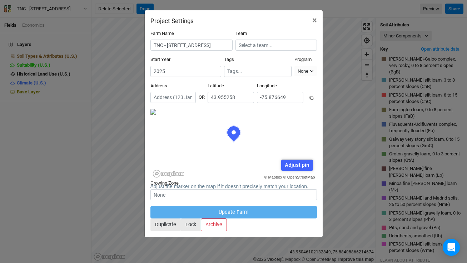
click at [313, 96] on icon at bounding box center [311, 98] width 4 height 4
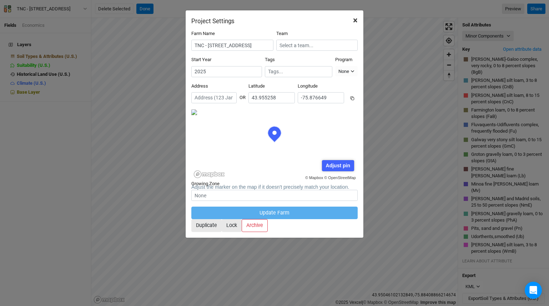
click at [359, 20] on button "×" at bounding box center [355, 20] width 16 height 20
